Goal: Find specific page/section

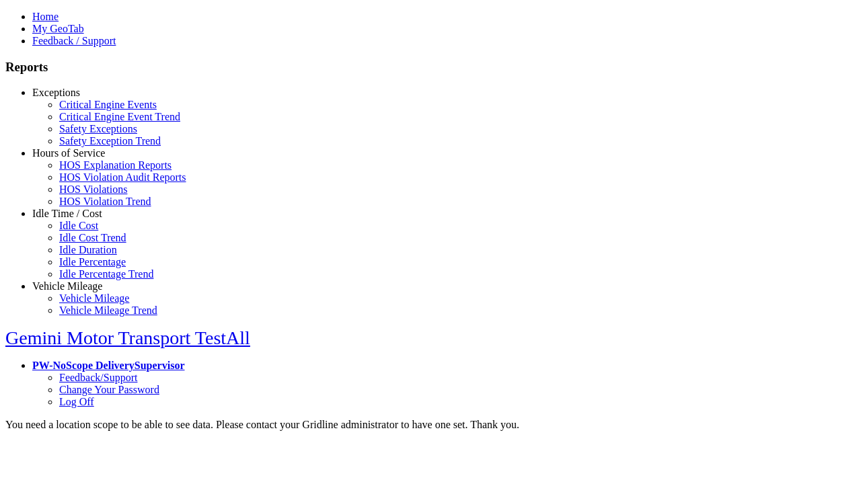
click at [77, 98] on link "Exceptions" at bounding box center [56, 92] width 48 height 11
click at [87, 110] on link "Critical Engine Events" at bounding box center [108, 104] width 98 height 11
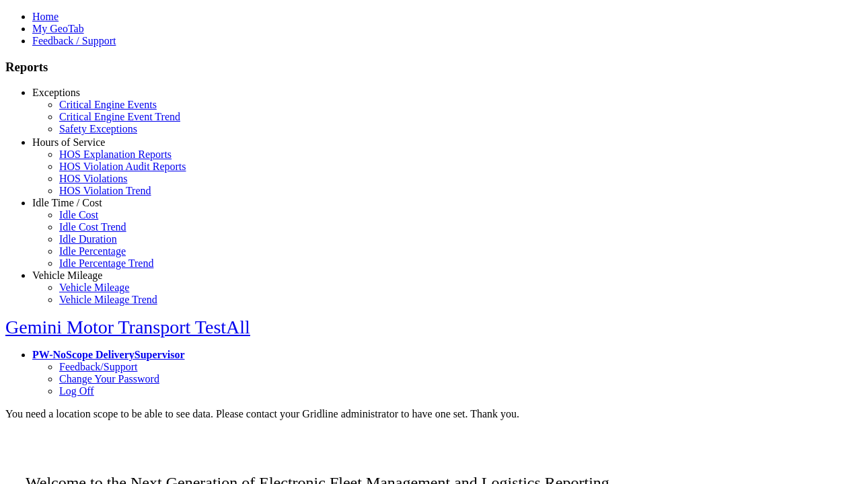
scroll to position [7, 0]
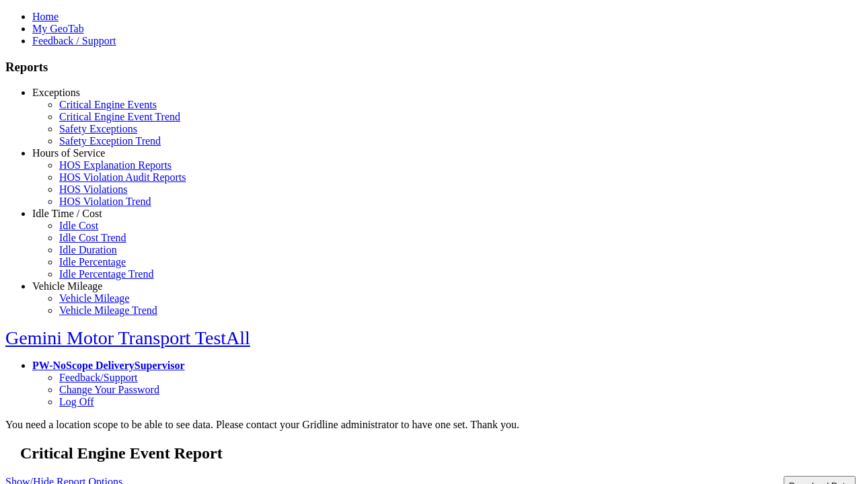
select select
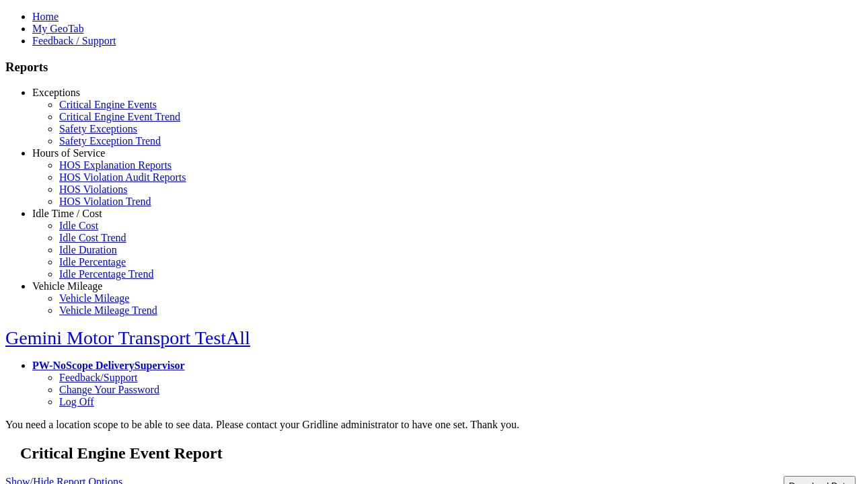
select select
